Goal: Information Seeking & Learning: Learn about a topic

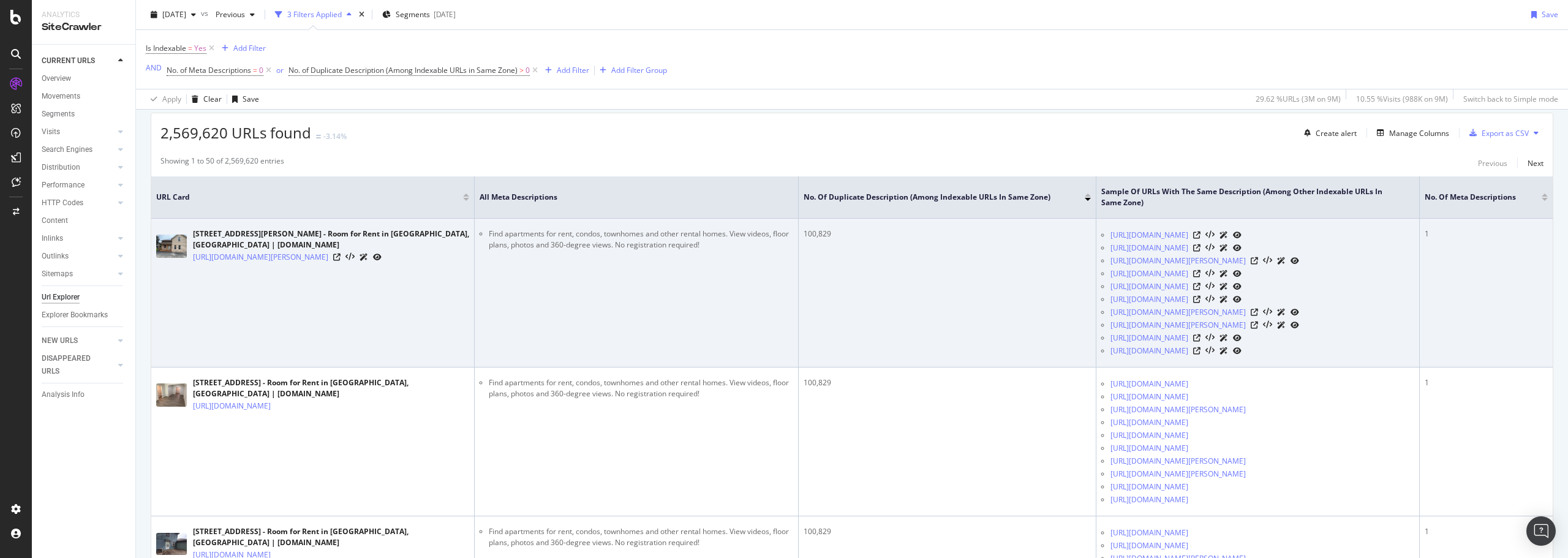
scroll to position [245, 0]
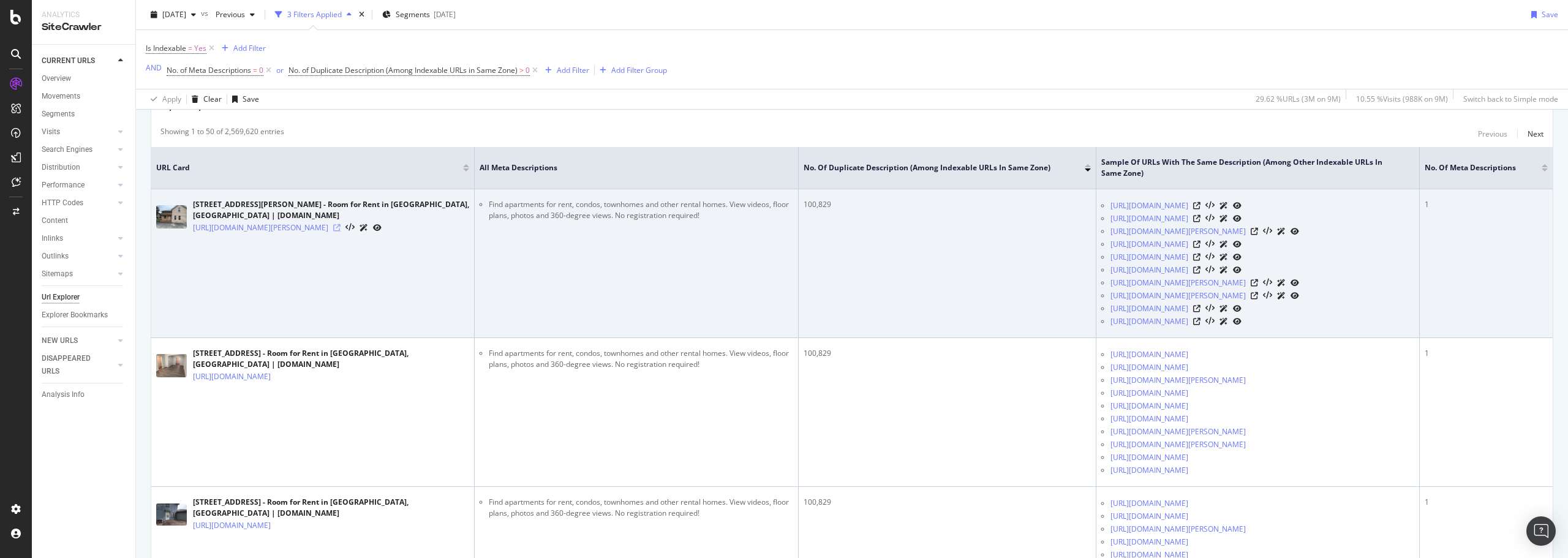
click at [341, 232] on icon at bounding box center [336, 227] width 7 height 7
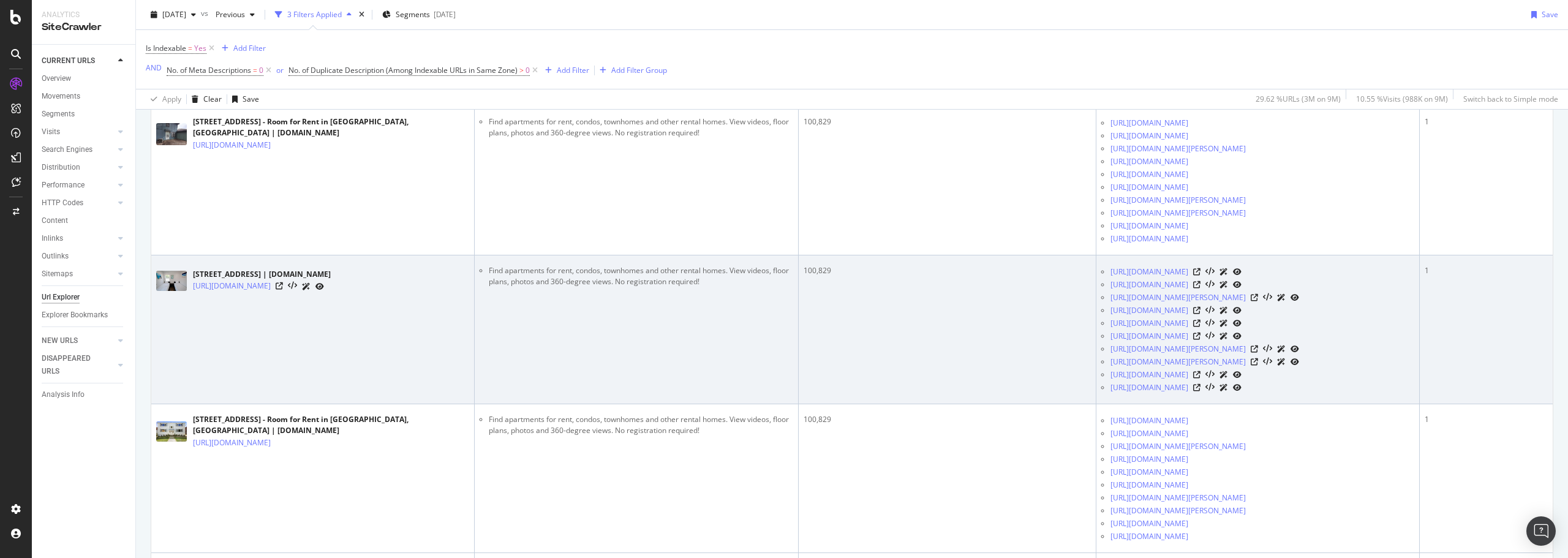
scroll to position [674, 0]
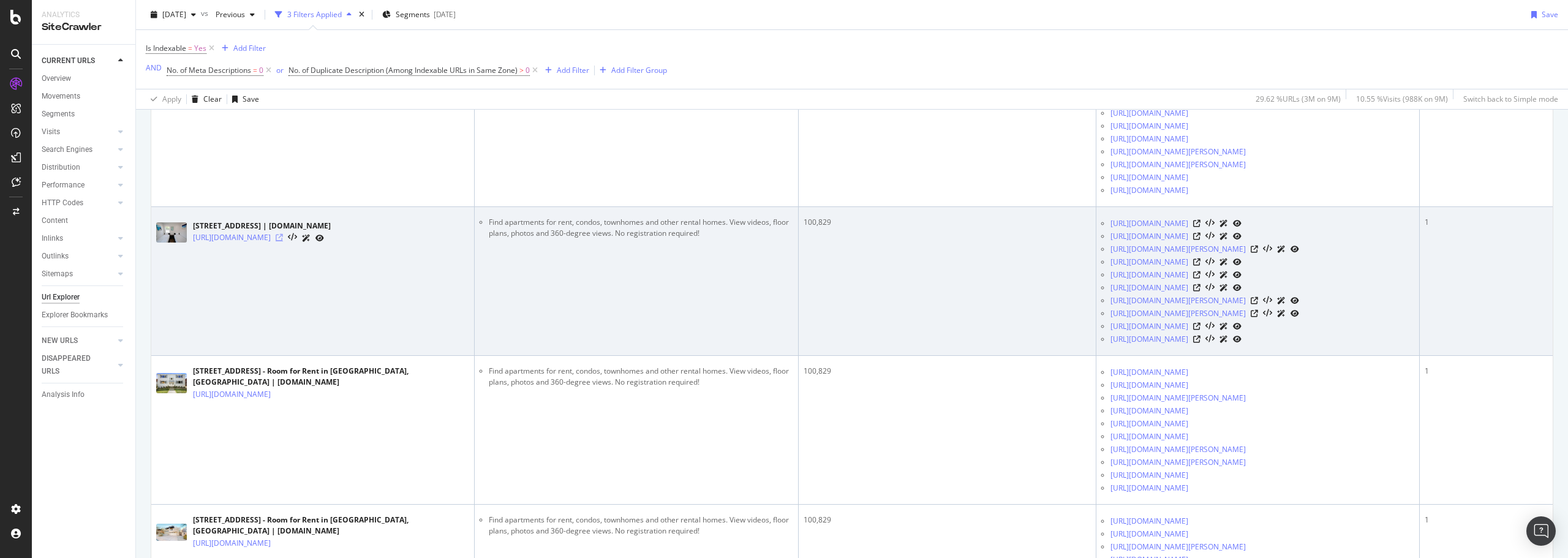
click at [283, 241] on icon at bounding box center [279, 237] width 7 height 7
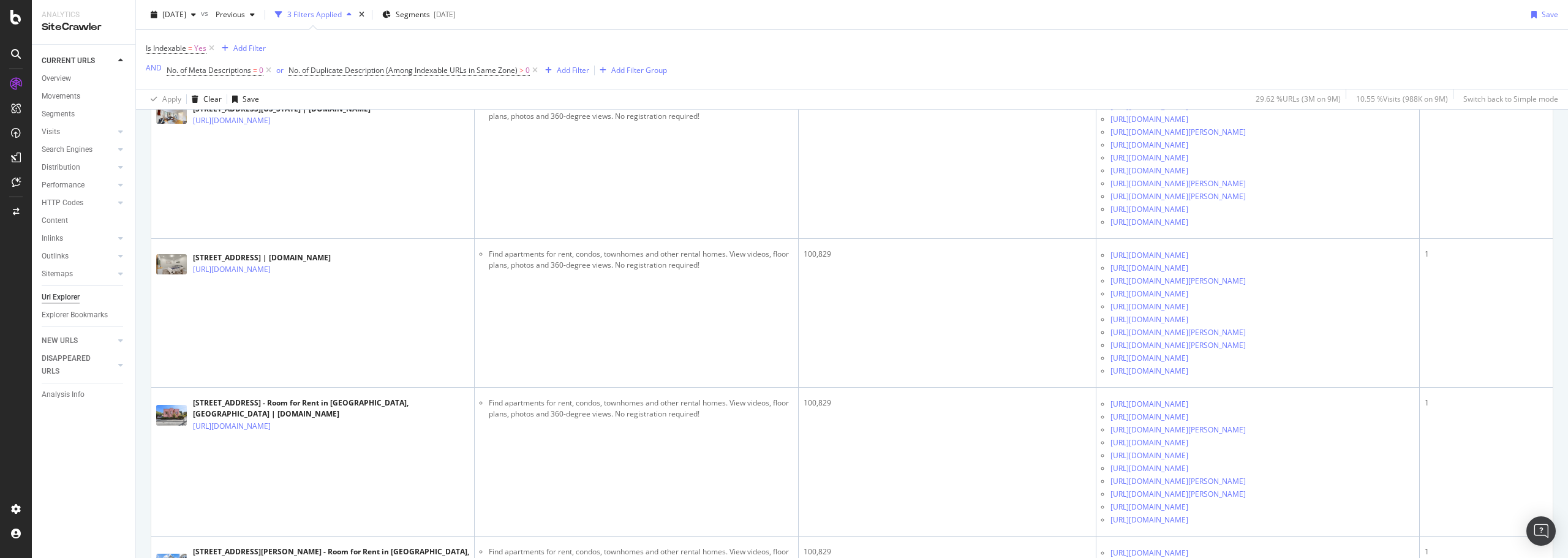
scroll to position [3309, 0]
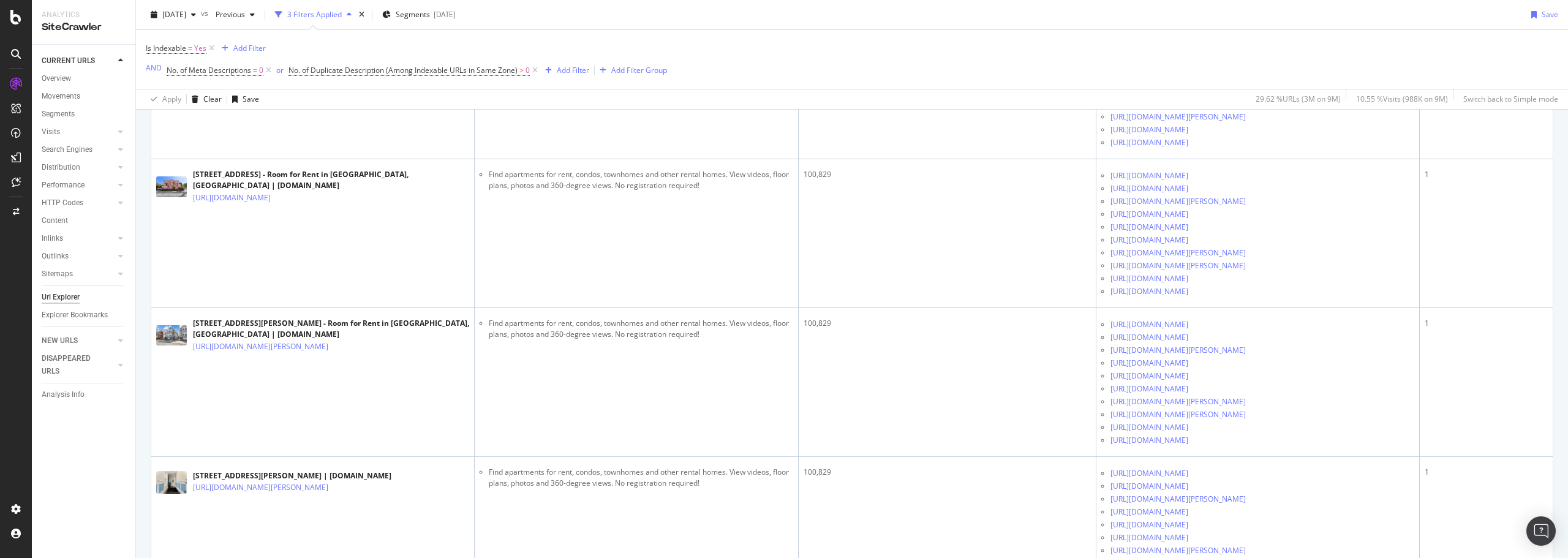
scroll to position [3738, 0]
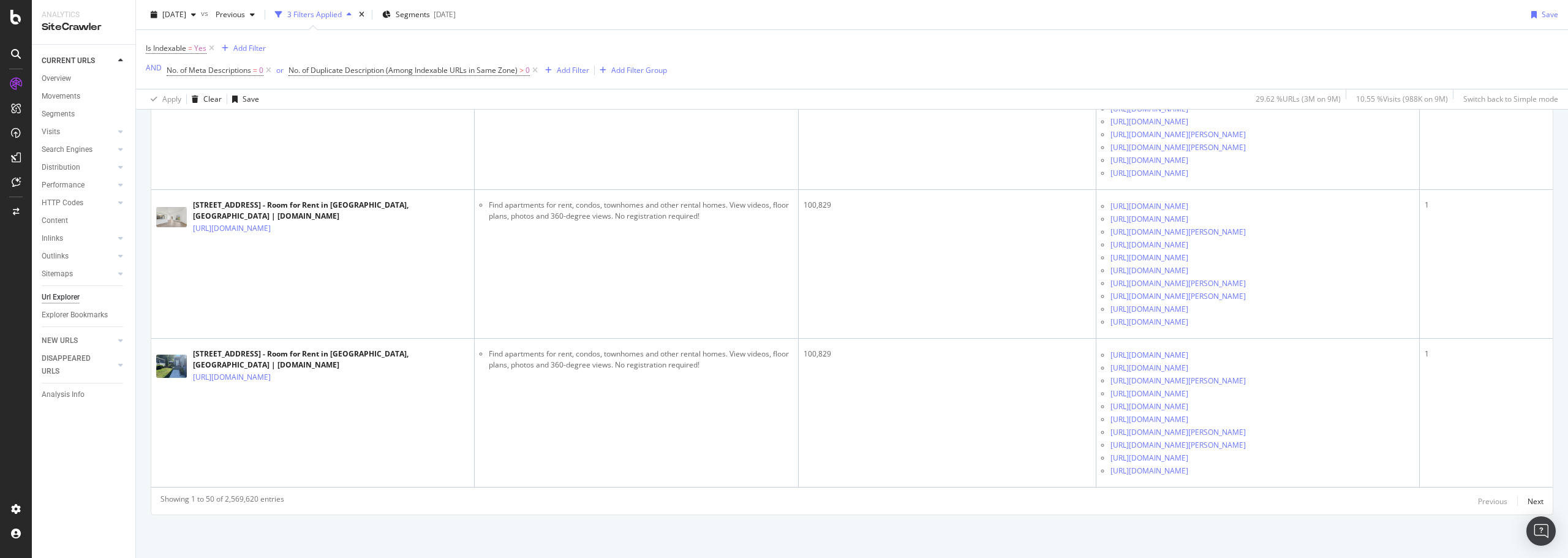
scroll to position [7966, 0]
